Goal: Find specific page/section: Find specific page/section

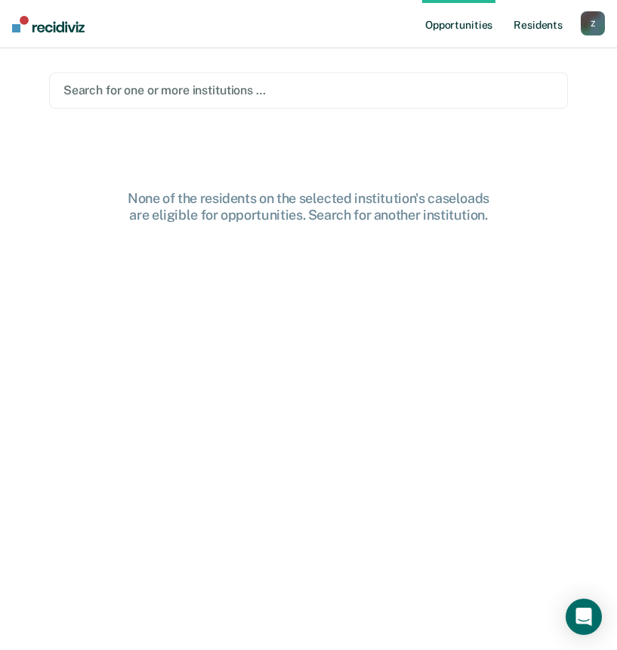
click at [551, 26] on link "Resident s" at bounding box center [538, 24] width 55 height 48
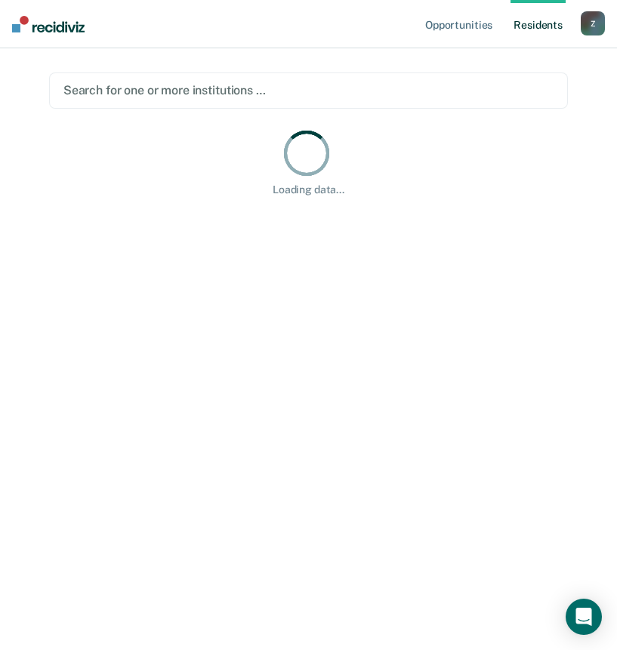
drag, startPoint x: 551, startPoint y: 26, endPoint x: 448, endPoint y: 99, distance: 125.7
click at [388, 88] on main "Search for one or more institutions … Loading data..." at bounding box center [308, 331] width 555 height 566
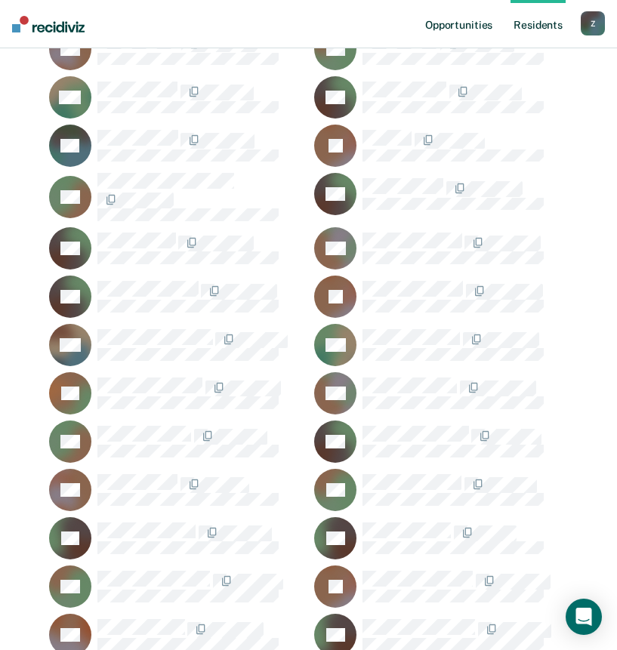
scroll to position [29758, 0]
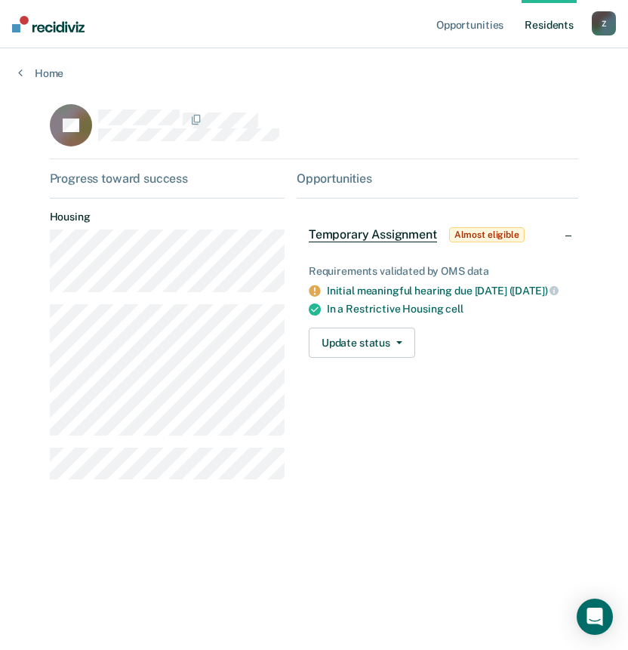
click at [560, 29] on link "Resident s" at bounding box center [549, 24] width 55 height 48
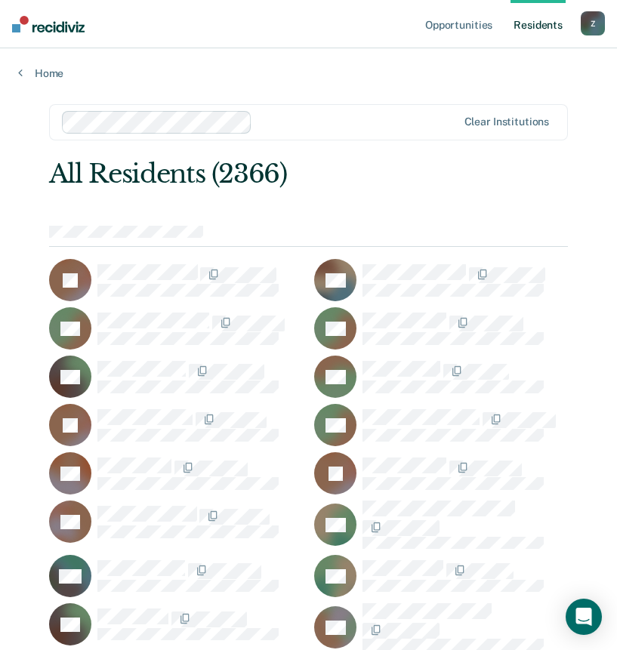
scroll to position [38622, 0]
